Goal: Information Seeking & Learning: Learn about a topic

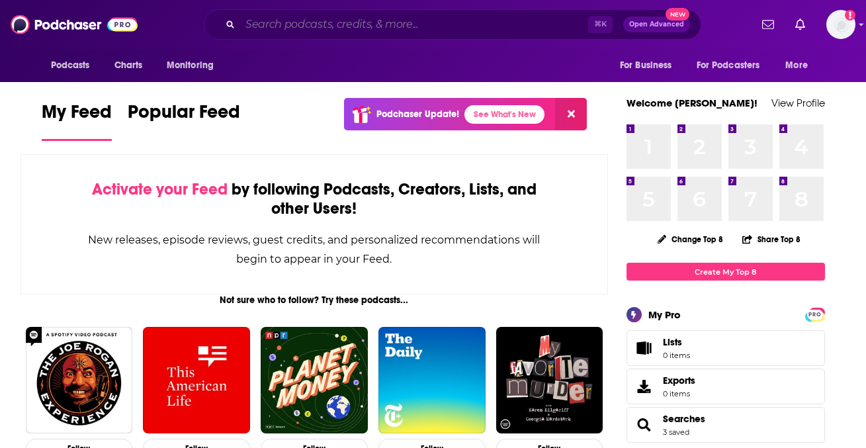
click at [347, 32] on input "Search podcasts, credits, & more..." at bounding box center [414, 24] width 348 height 21
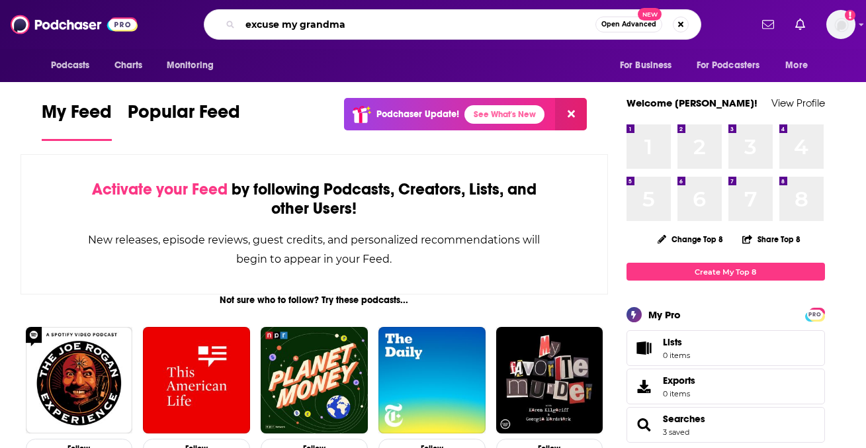
type input "excuse my grandma"
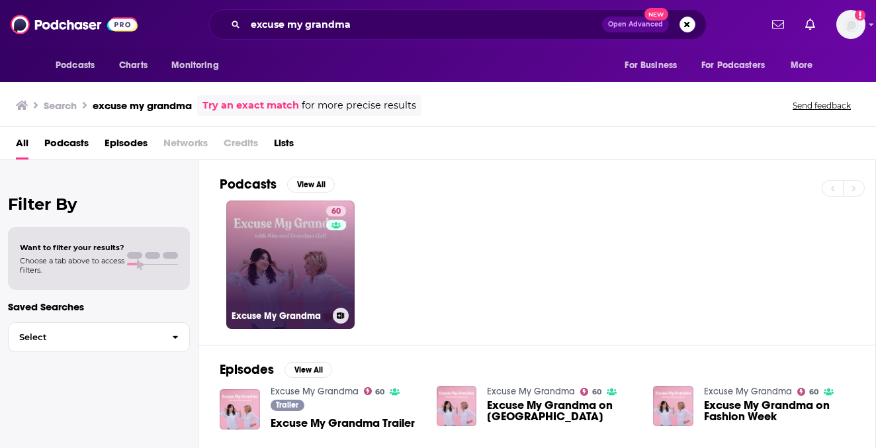
click at [275, 250] on link "60 Excuse My Grandma" at bounding box center [290, 265] width 128 height 128
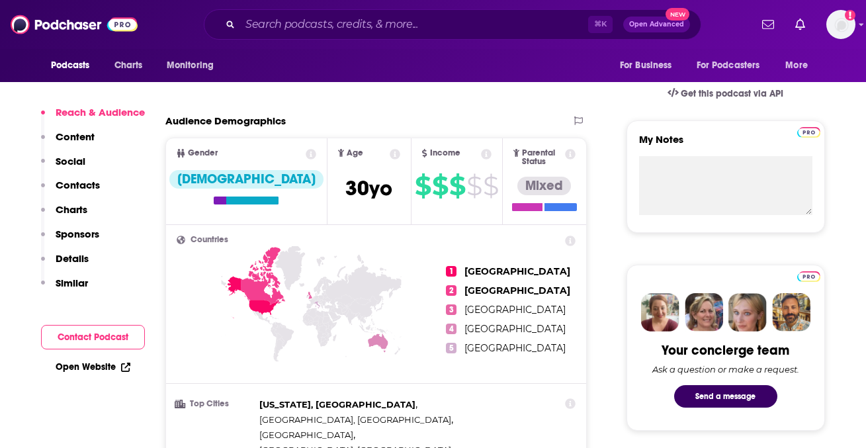
scroll to position [563, 0]
